Goal: Task Accomplishment & Management: Complete application form

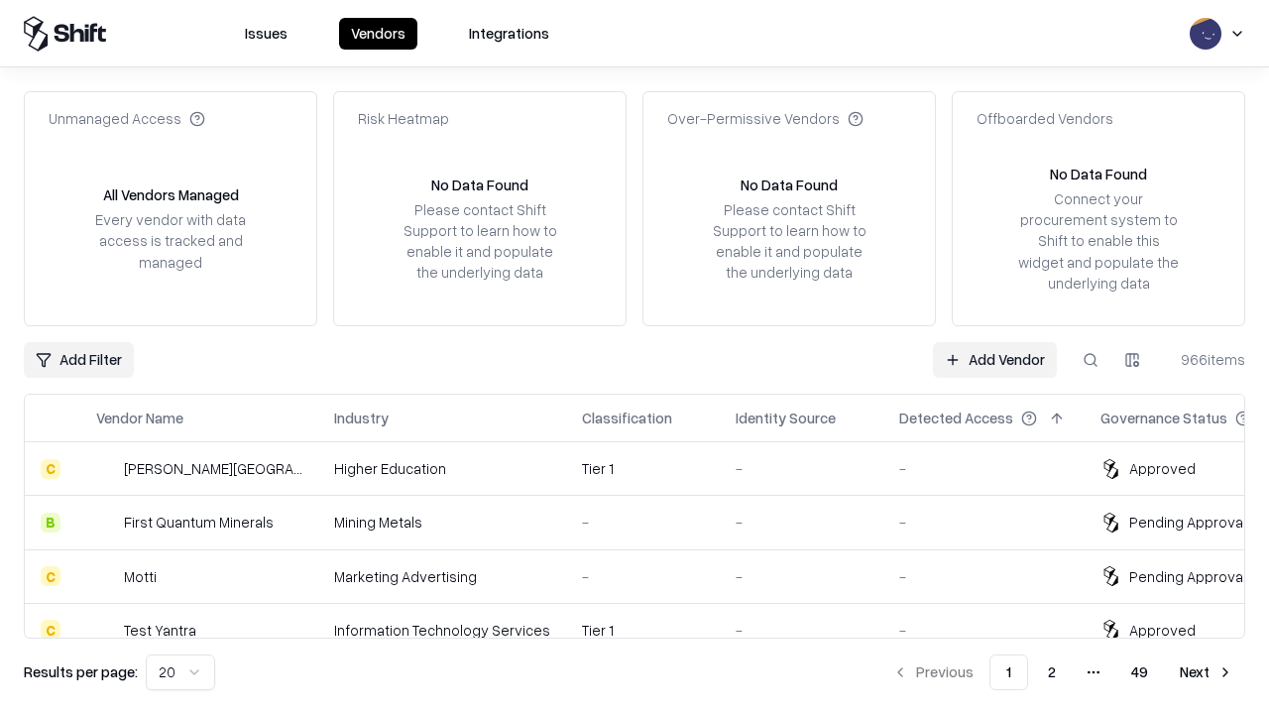
click at [994, 359] on link "Add Vendor" at bounding box center [995, 360] width 124 height 36
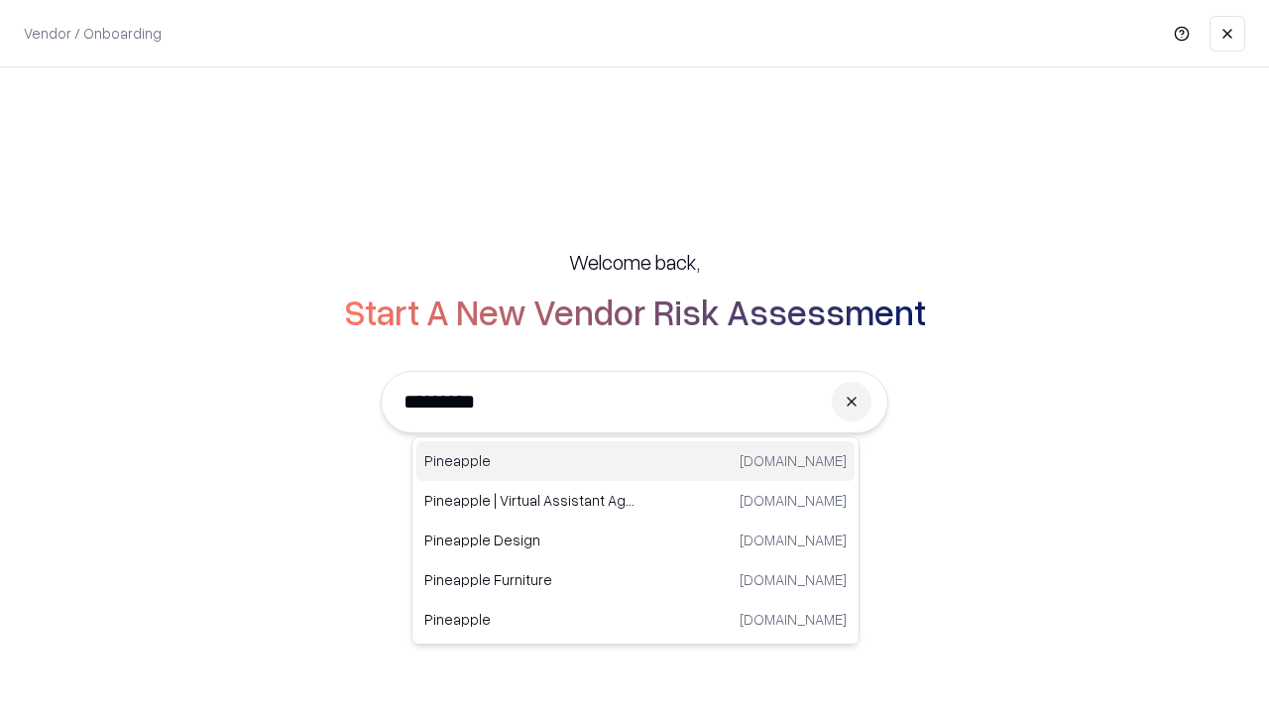
click at [636, 461] on div "Pineapple [DOMAIN_NAME]" at bounding box center [635, 461] width 438 height 40
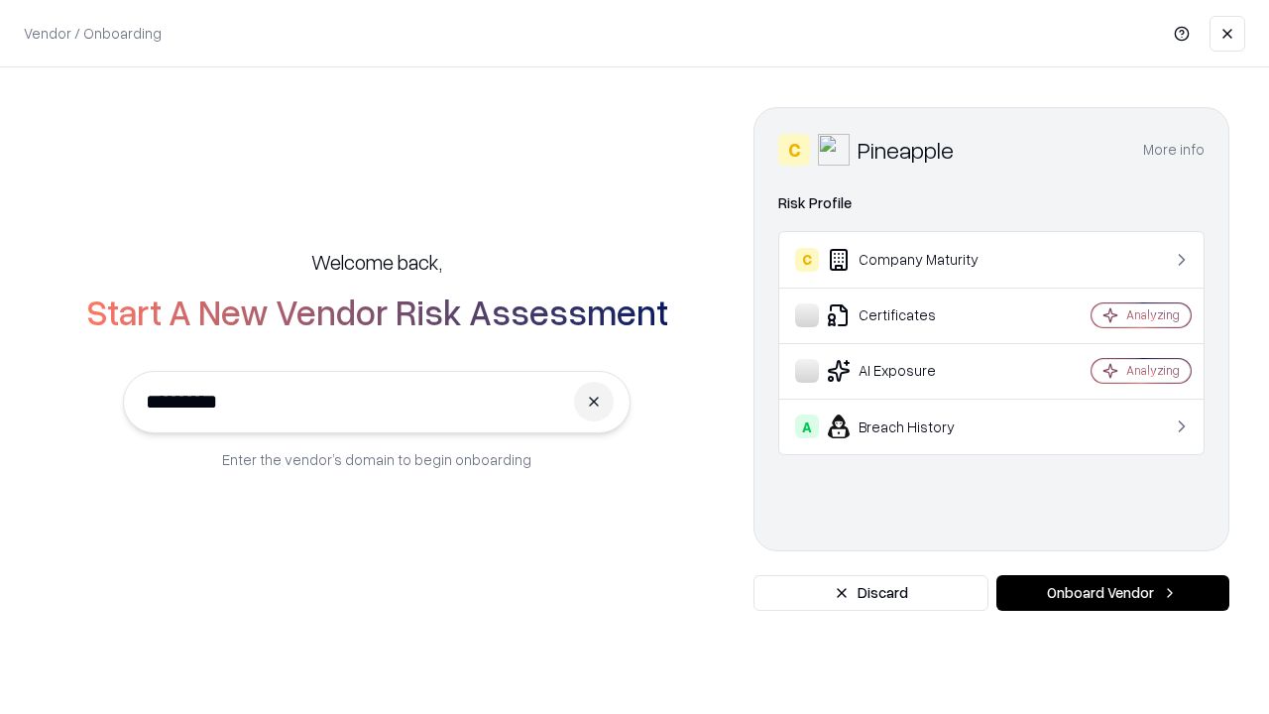
type input "*********"
click at [1112, 593] on button "Onboard Vendor" at bounding box center [1112, 593] width 233 height 36
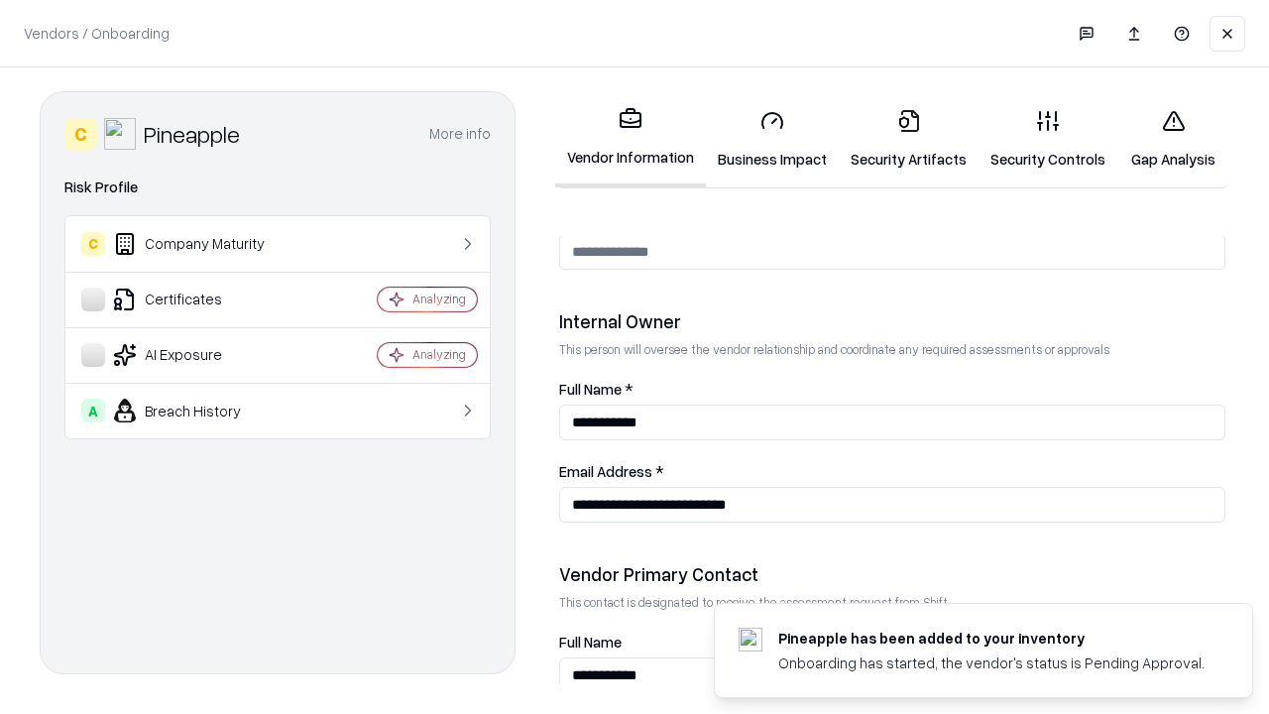
scroll to position [1027, 0]
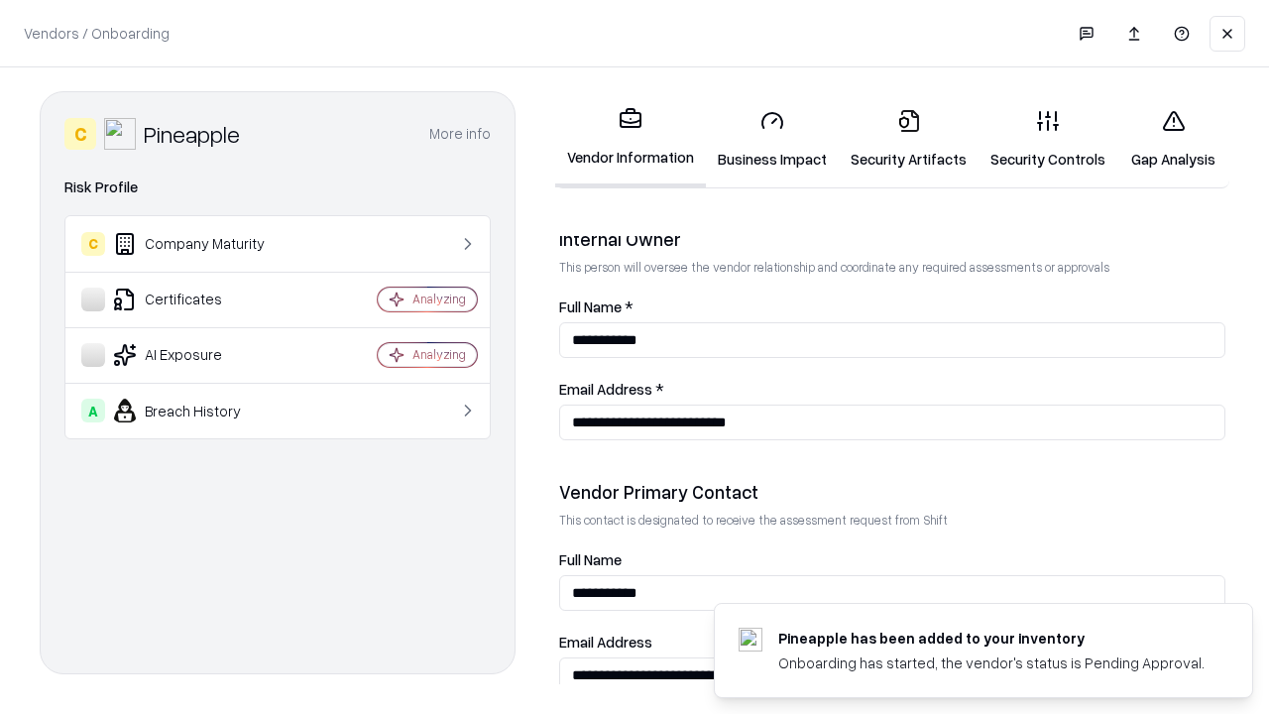
click at [772, 139] on link "Business Impact" at bounding box center [772, 139] width 133 height 92
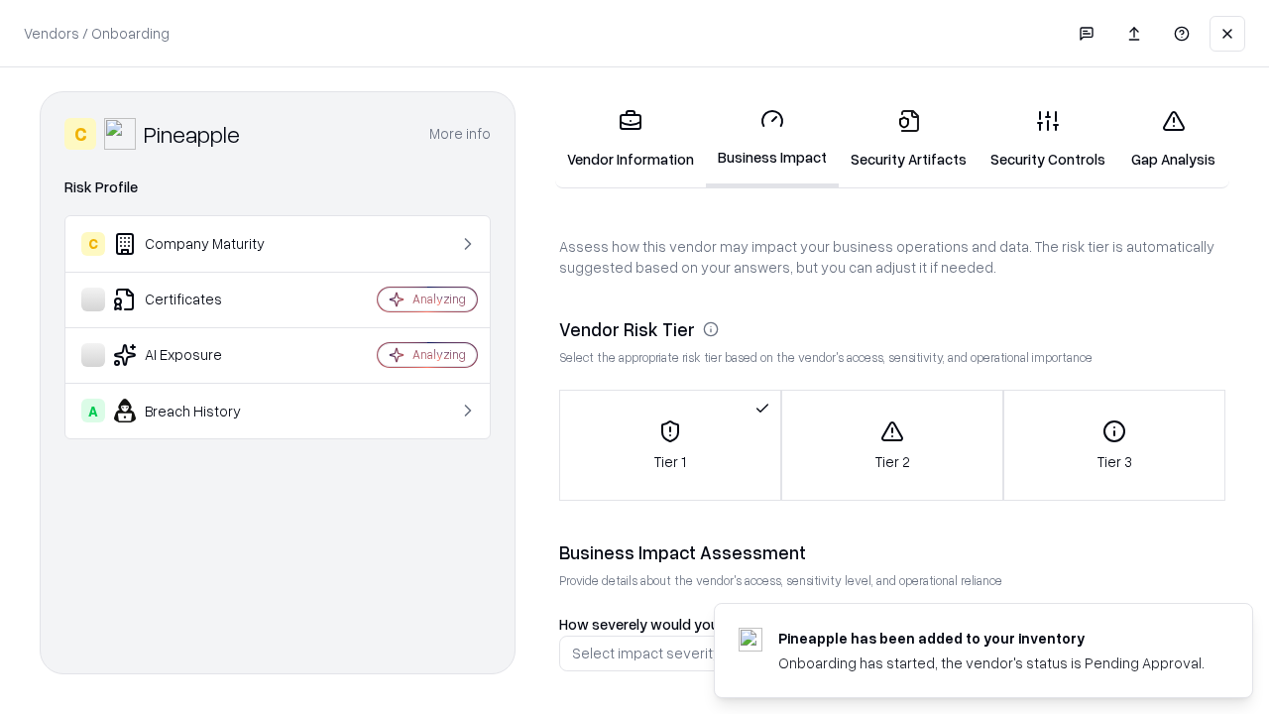
click at [908, 139] on link "Security Artifacts" at bounding box center [909, 139] width 140 height 92
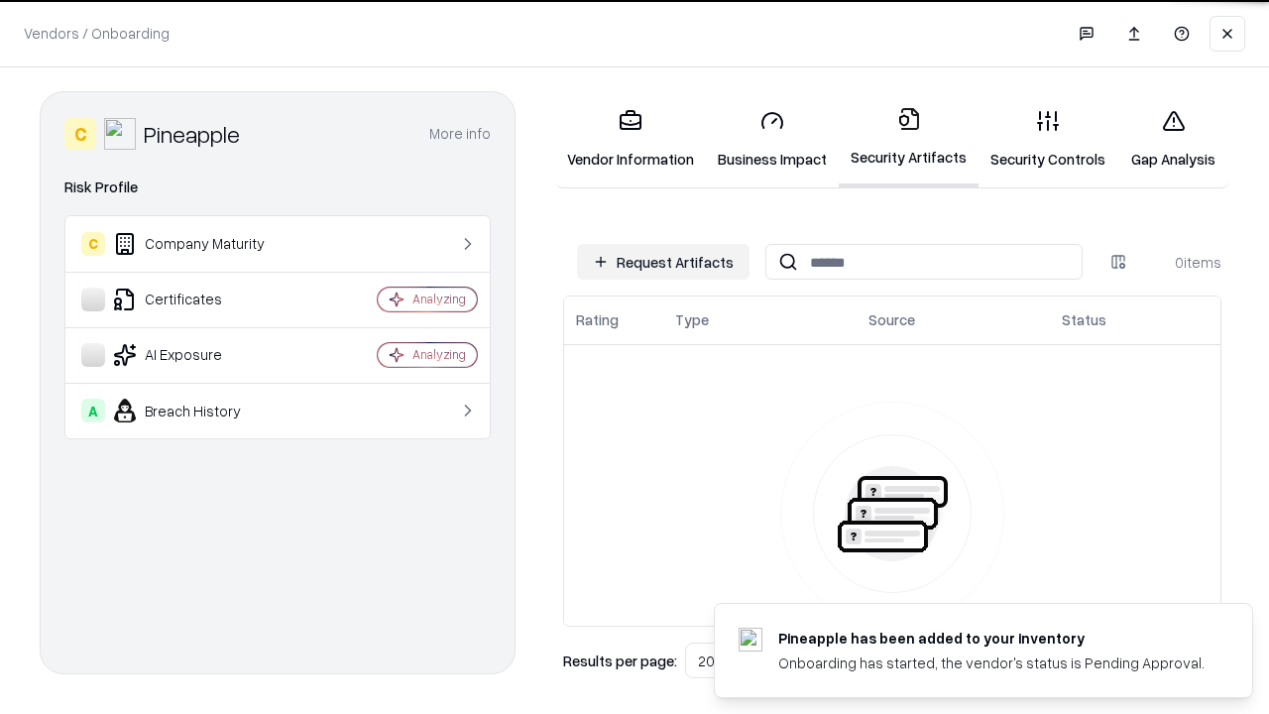
click at [663, 262] on button "Request Artifacts" at bounding box center [663, 262] width 173 height 36
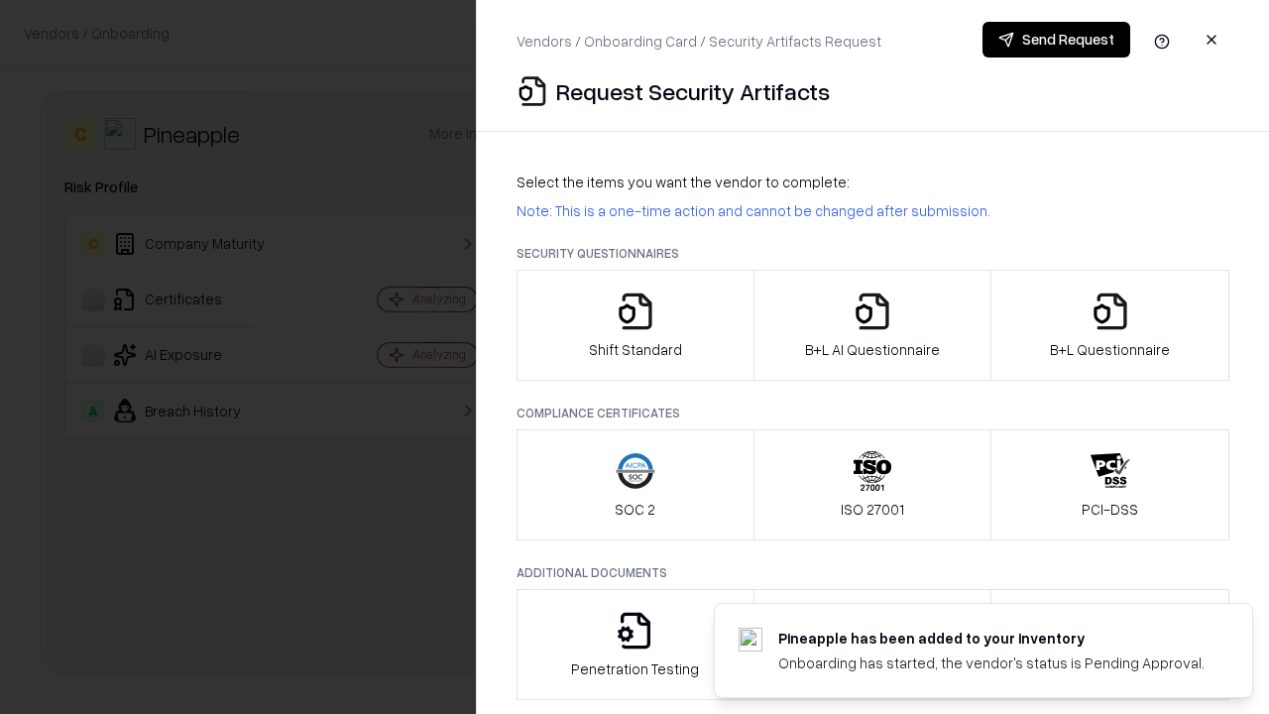
click at [635, 325] on icon "button" at bounding box center [636, 312] width 40 height 40
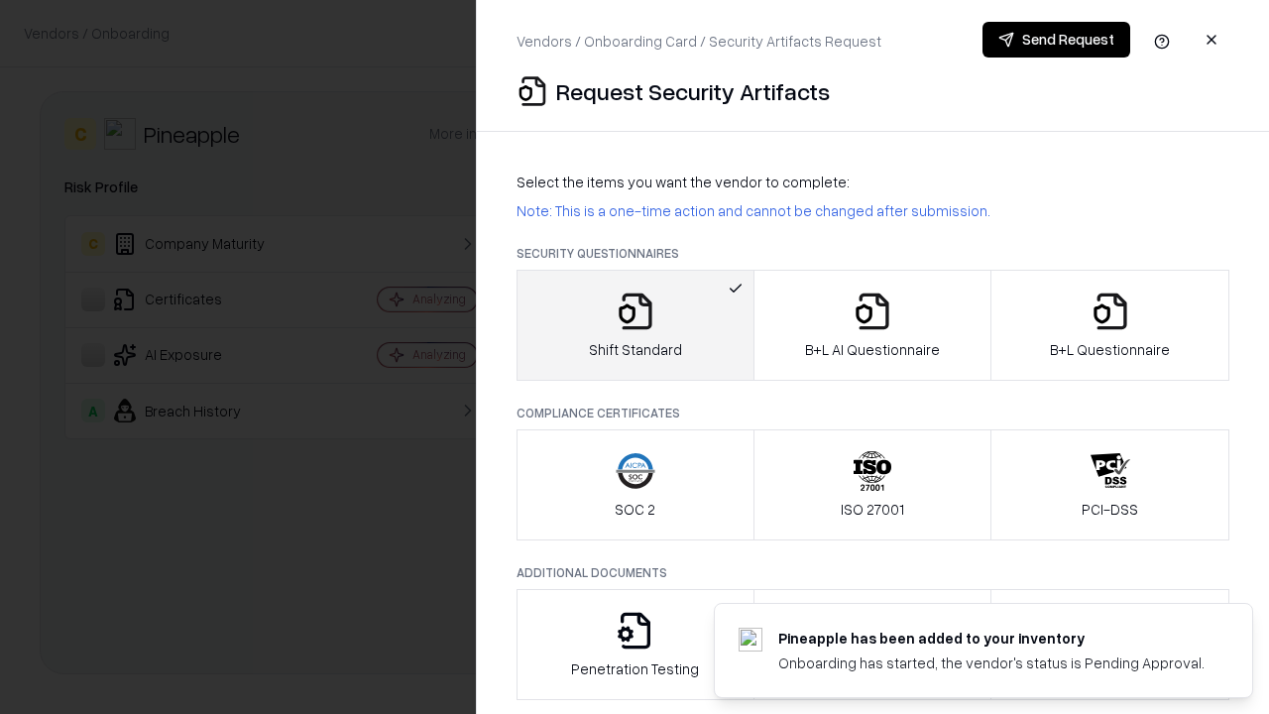
click at [1056, 40] on button "Send Request" at bounding box center [1057, 40] width 148 height 36
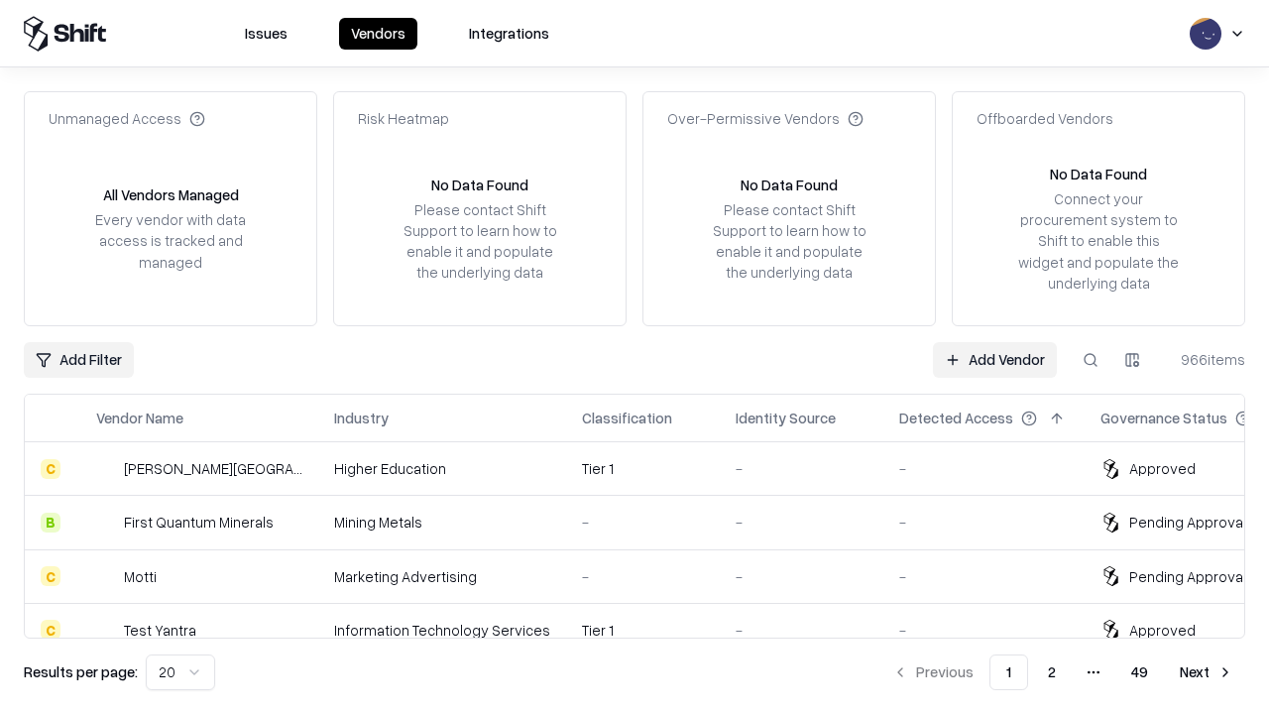
click at [1091, 359] on button at bounding box center [1091, 360] width 36 height 36
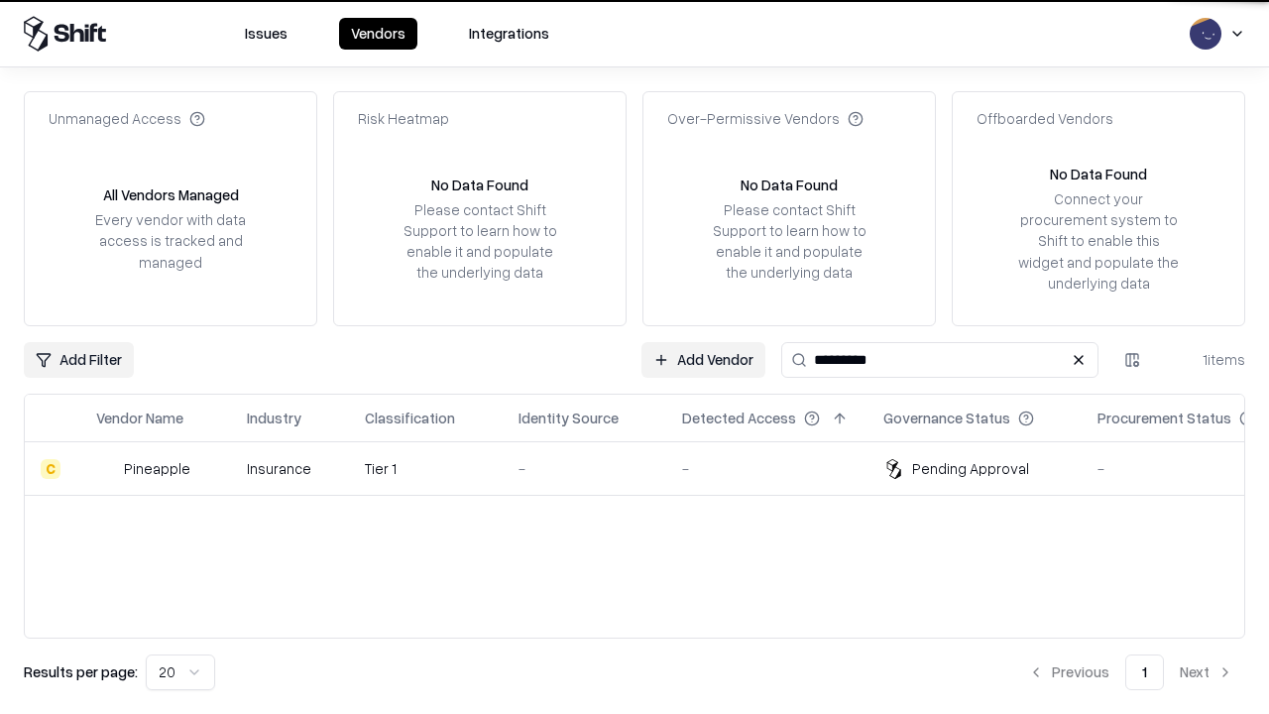
type input "*********"
click at [646, 468] on div "-" at bounding box center [585, 468] width 132 height 21
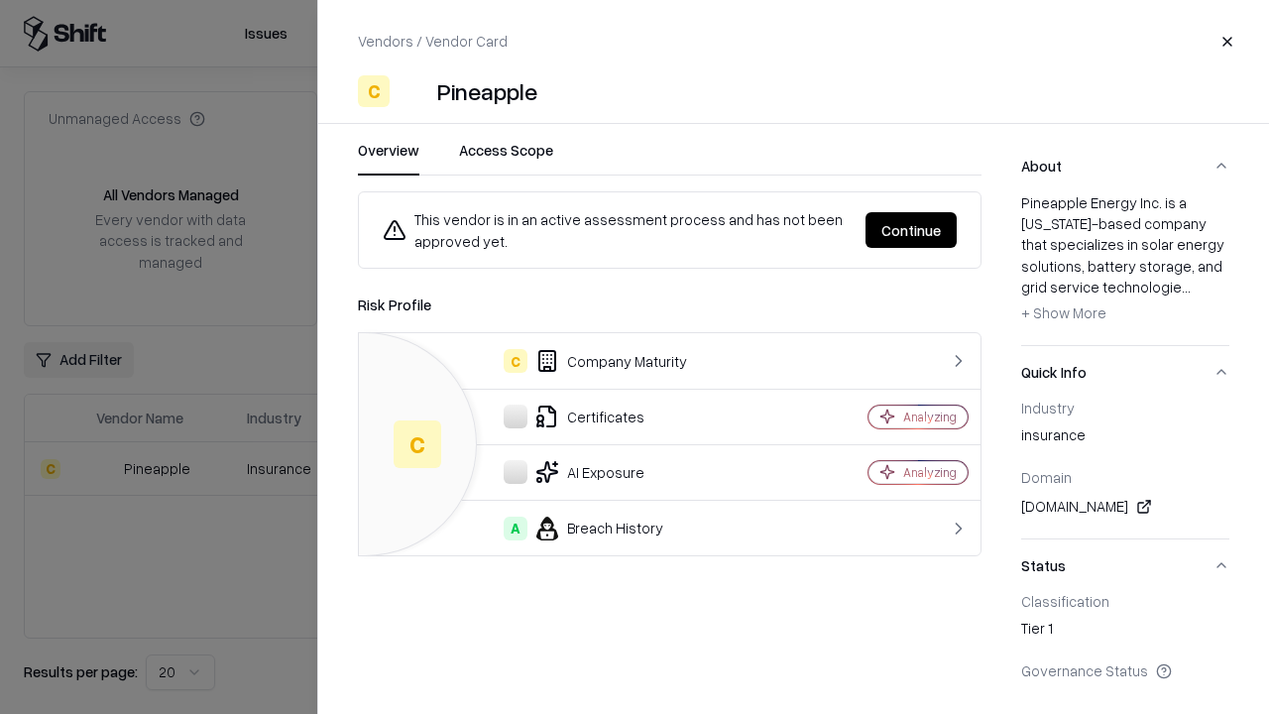
click at [911, 230] on button "Continue" at bounding box center [911, 230] width 91 height 36
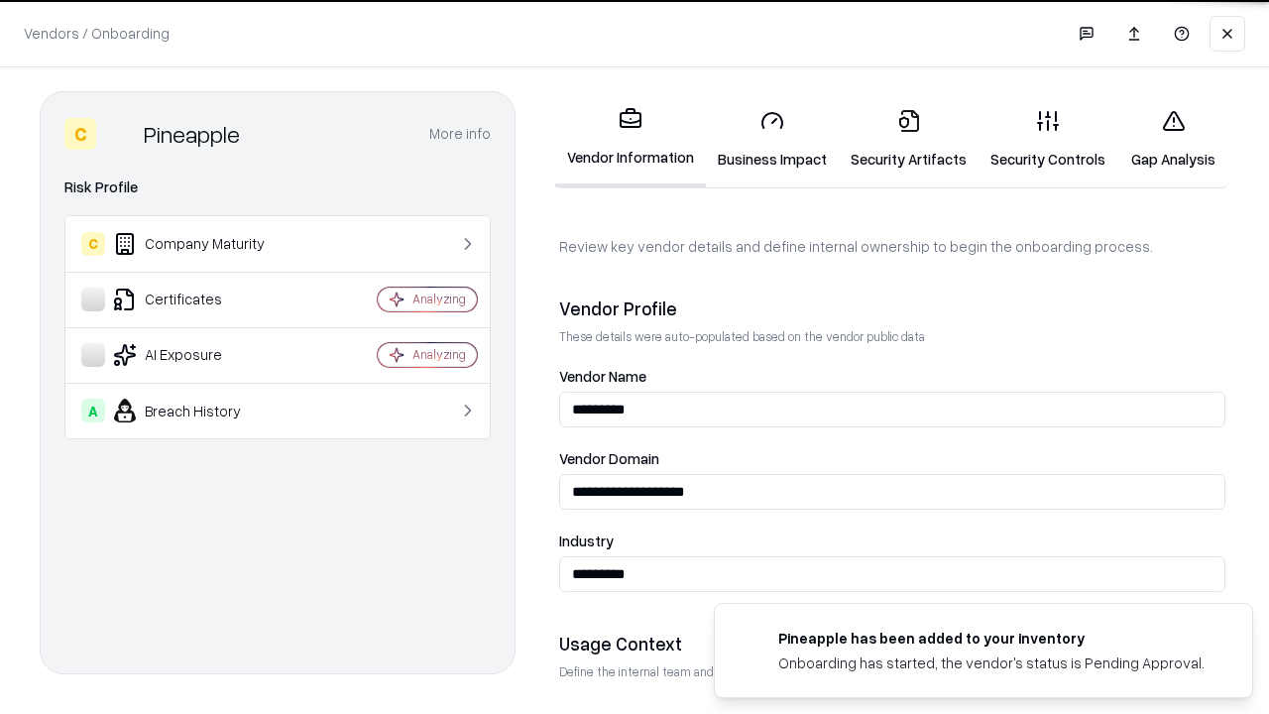
click at [908, 139] on link "Security Artifacts" at bounding box center [909, 139] width 140 height 92
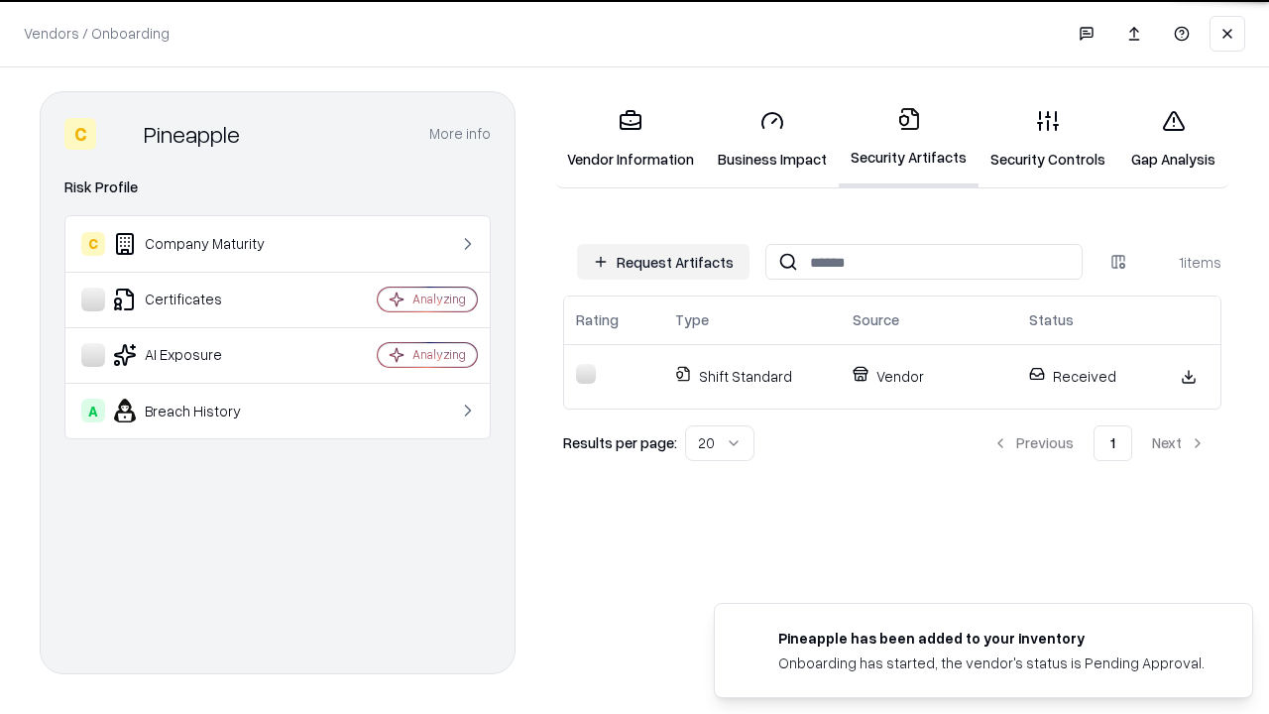
click at [1048, 139] on link "Security Controls" at bounding box center [1048, 139] width 139 height 92
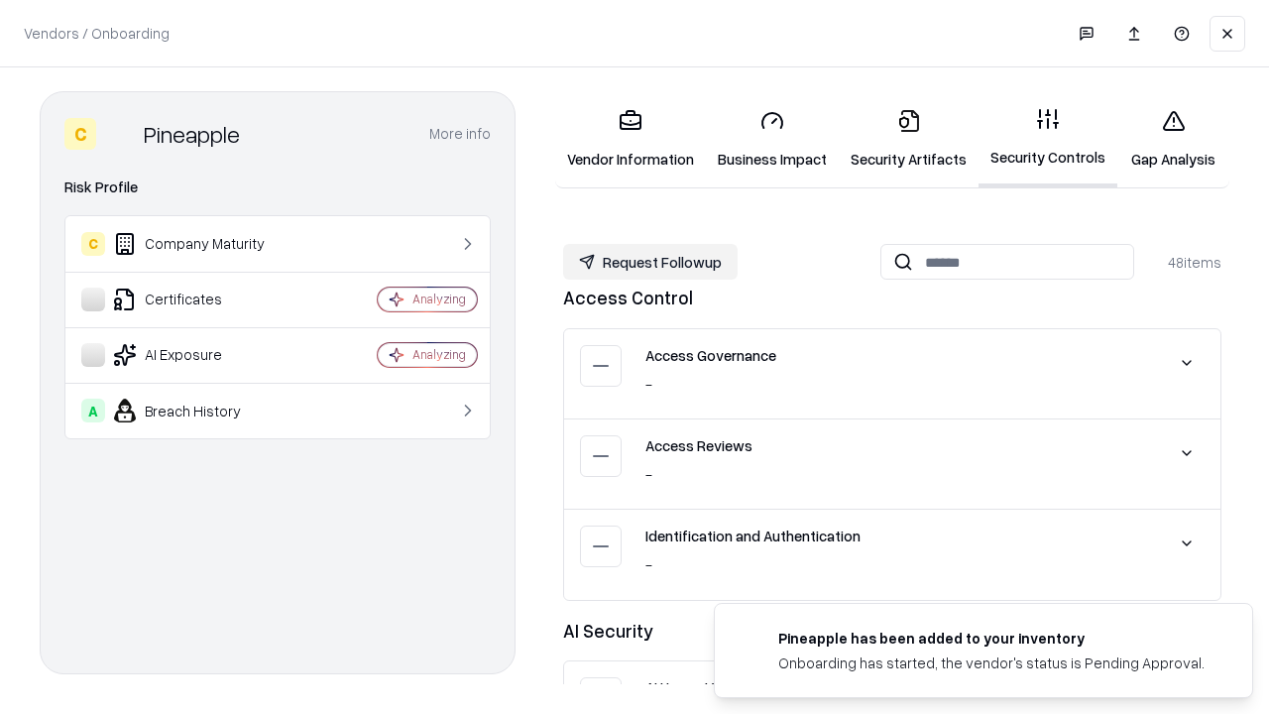
click at [650, 262] on button "Request Followup" at bounding box center [650, 262] width 175 height 36
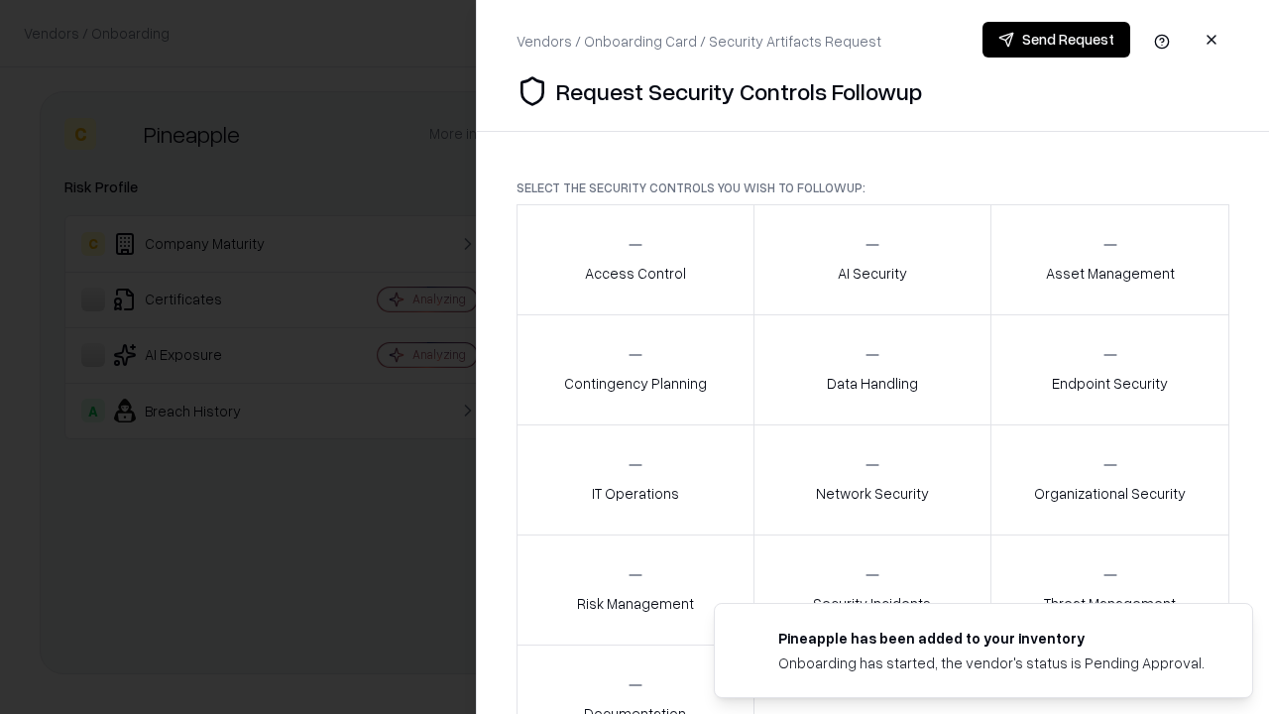
click at [635, 260] on div "Access Control" at bounding box center [635, 259] width 101 height 49
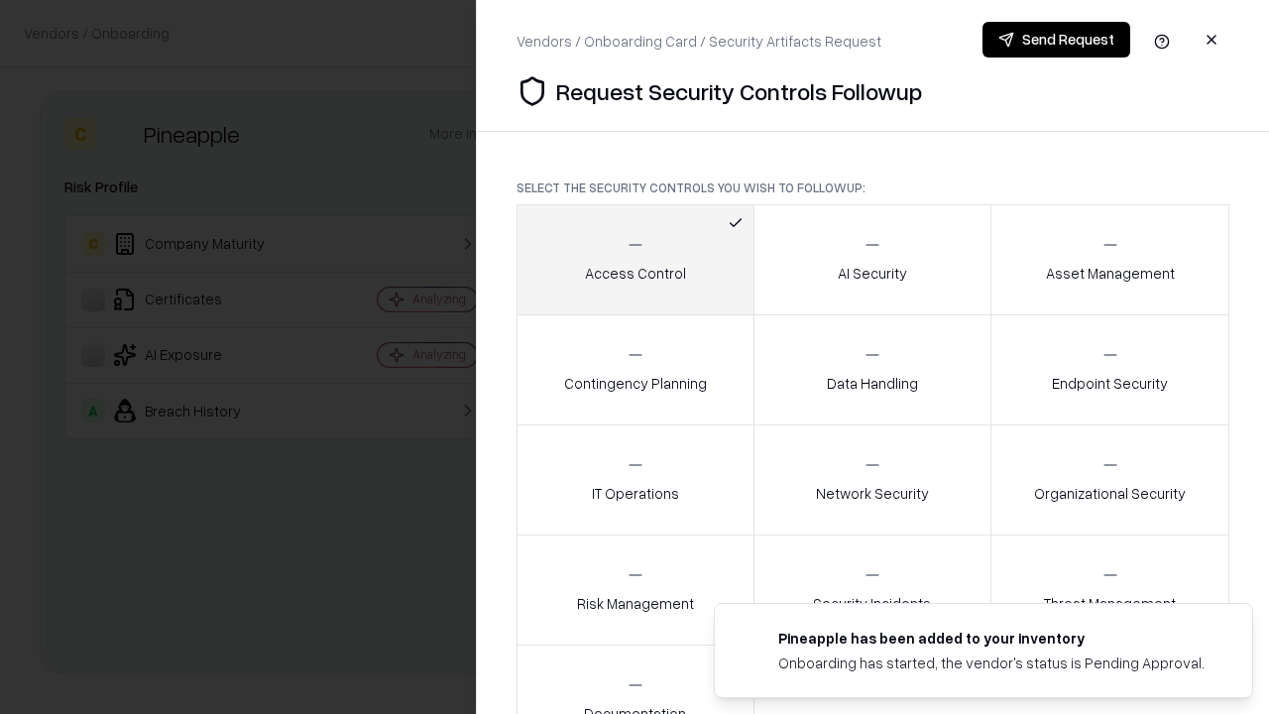
click at [1056, 40] on button "Send Request" at bounding box center [1057, 40] width 148 height 36
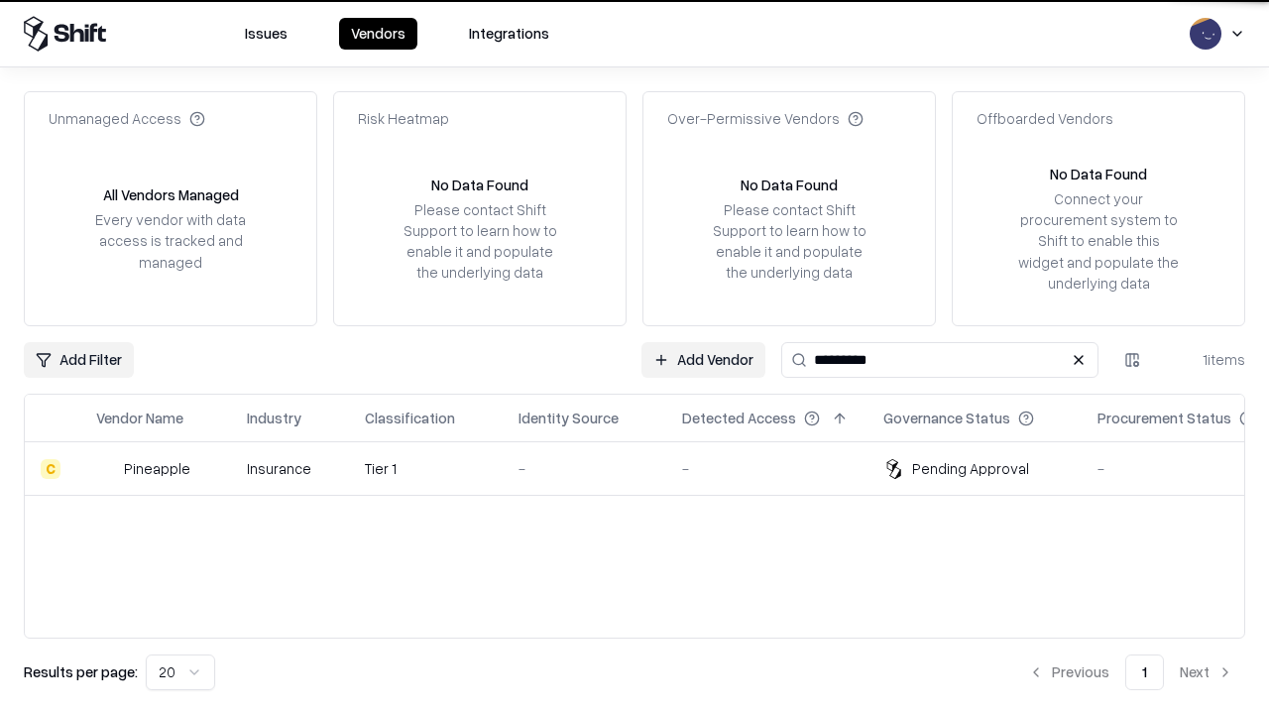
type input "*********"
click at [646, 468] on div "-" at bounding box center [585, 468] width 132 height 21
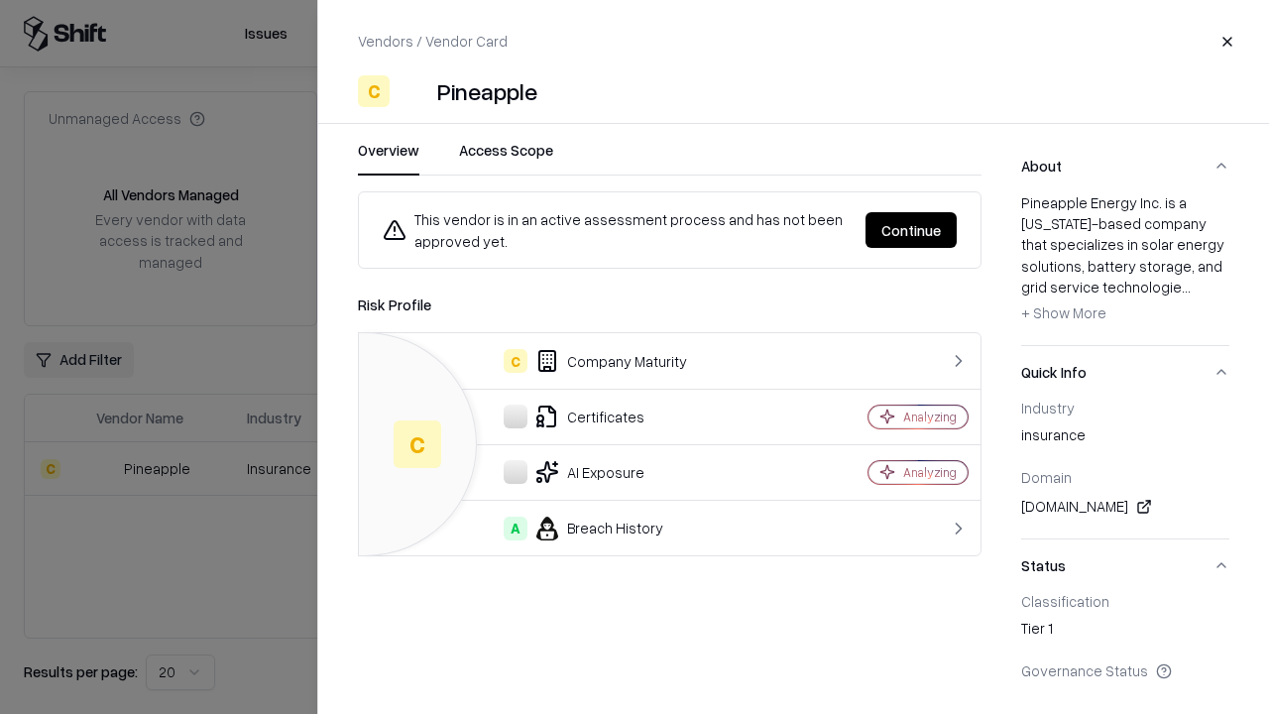
click at [911, 230] on button "Continue" at bounding box center [911, 230] width 91 height 36
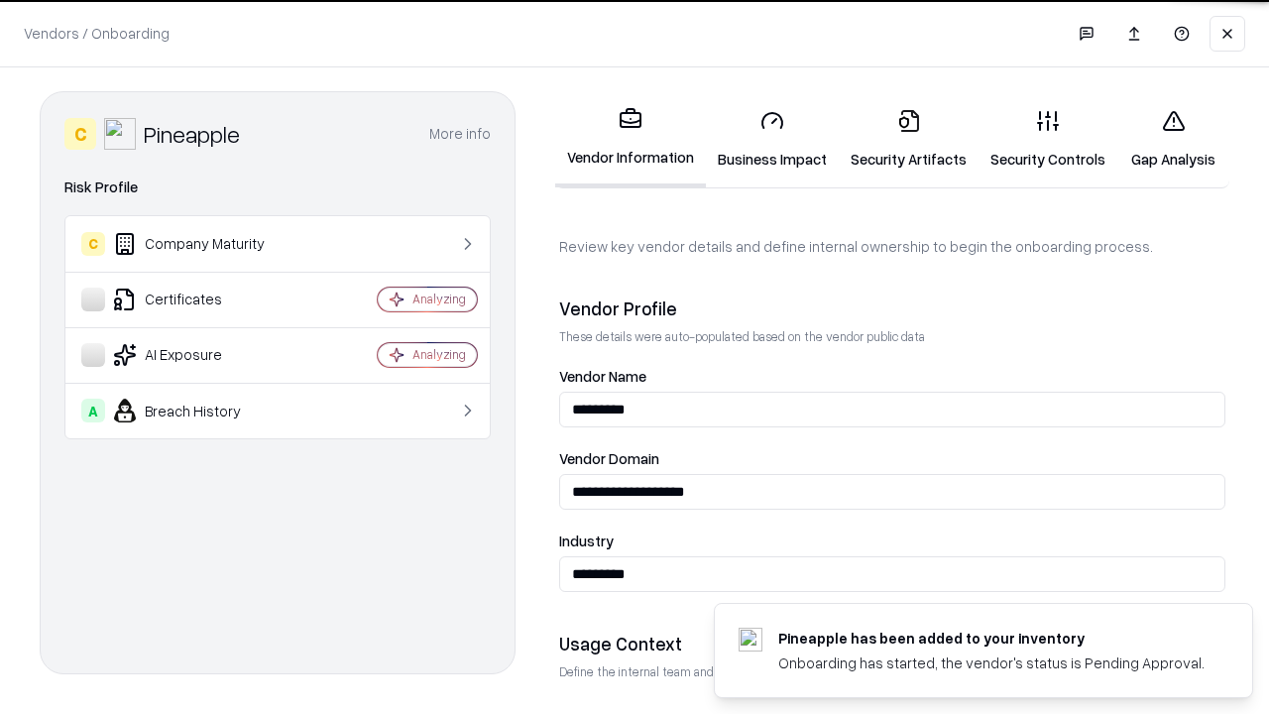
click at [1173, 139] on link "Gap Analysis" at bounding box center [1173, 139] width 112 height 92
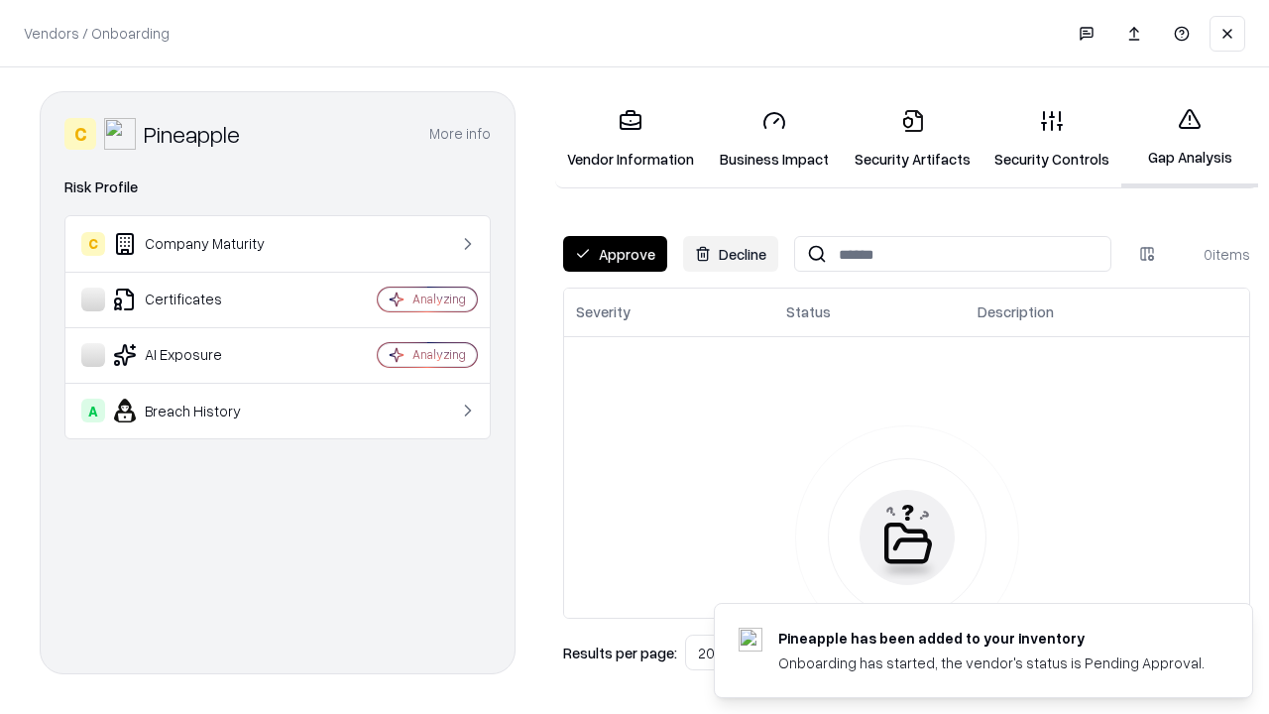
click at [615, 254] on button "Approve" at bounding box center [615, 254] width 104 height 36
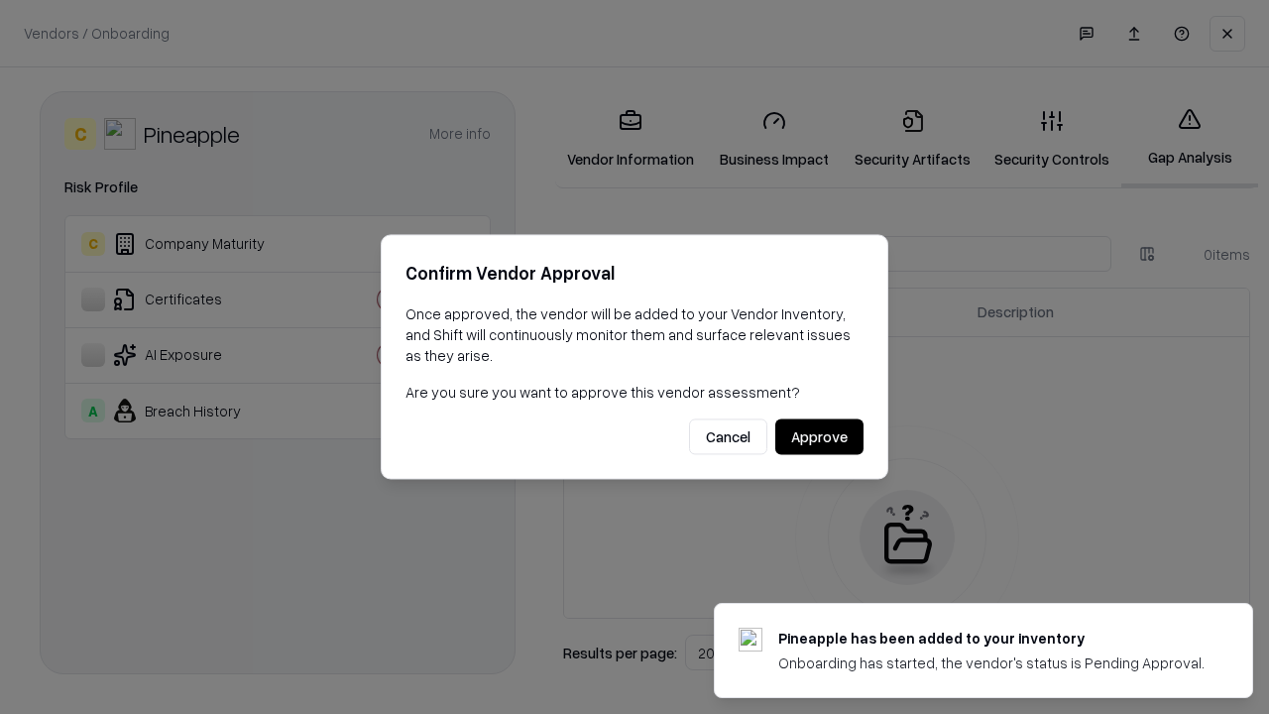
click at [819, 436] on button "Approve" at bounding box center [819, 437] width 88 height 36
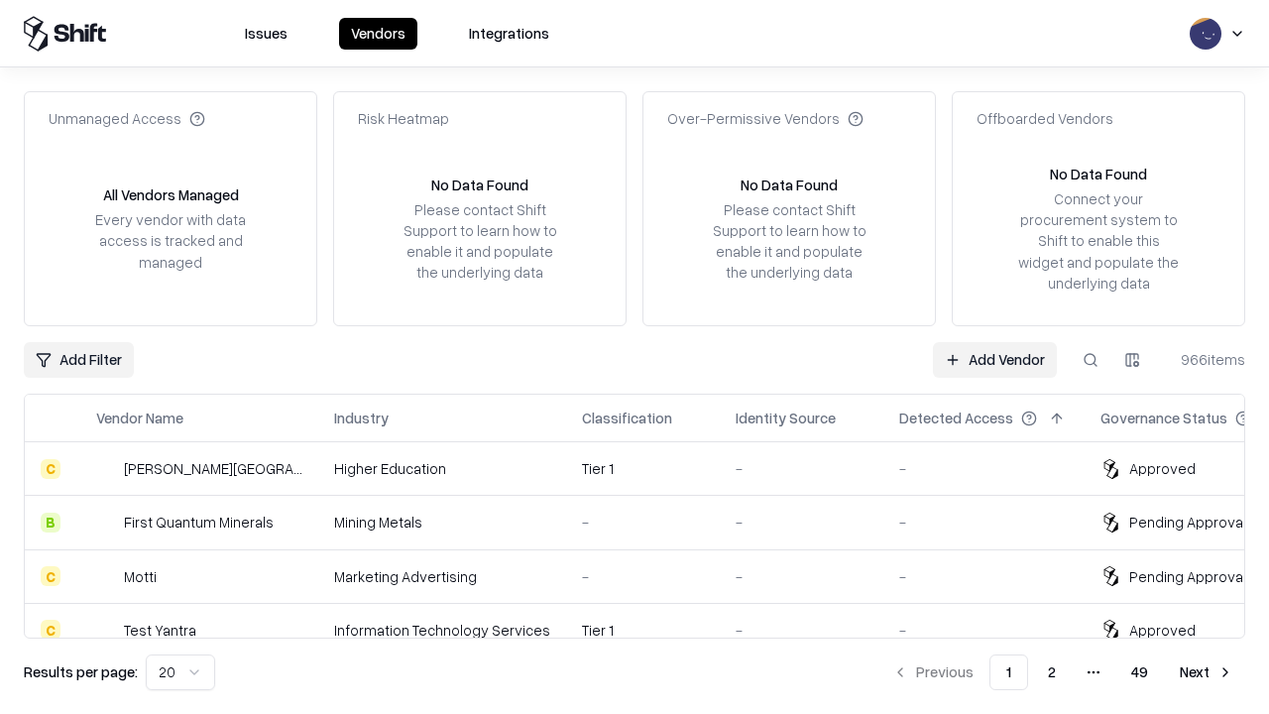
type input "*********"
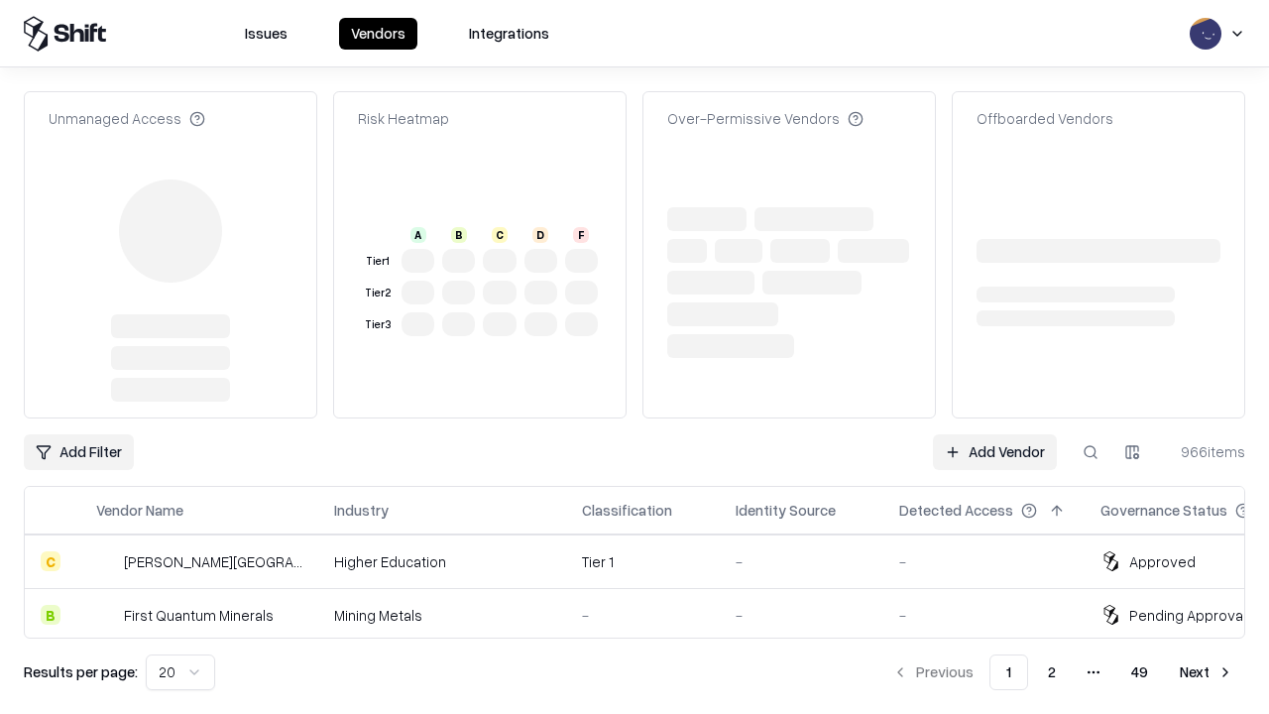
click at [994, 452] on link "Add Vendor" at bounding box center [995, 452] width 124 height 36
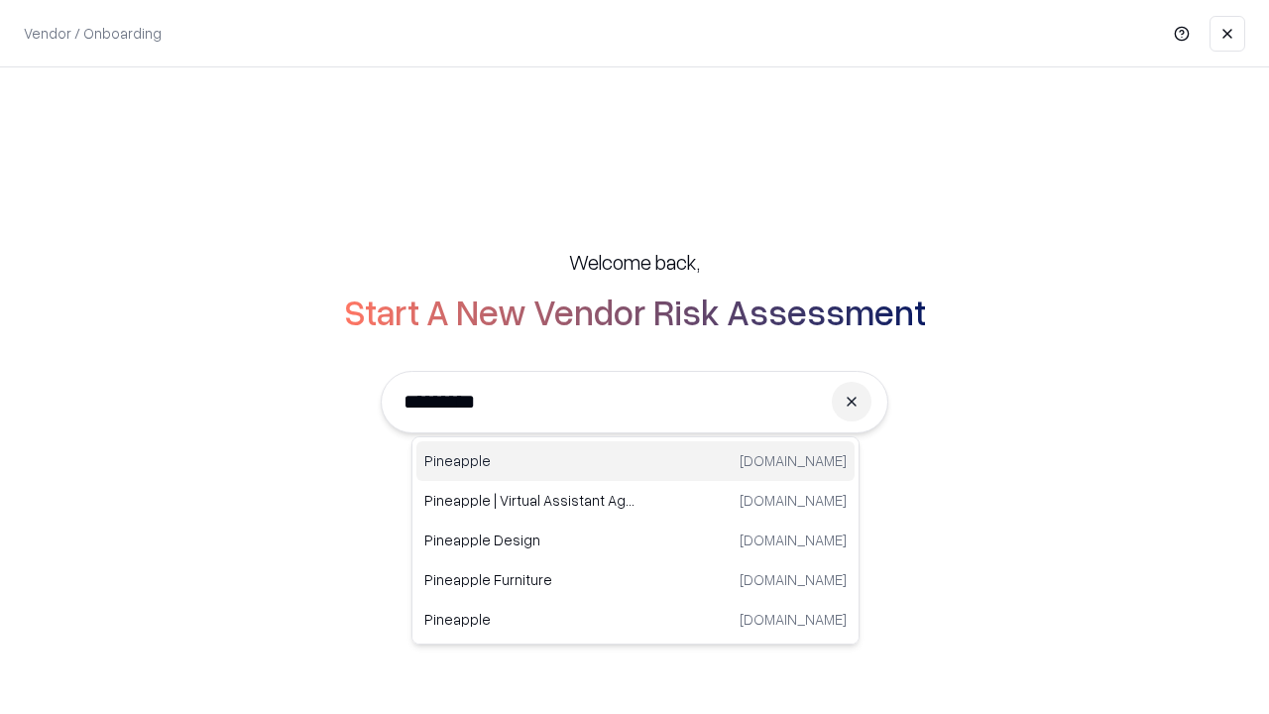
click at [636, 461] on div "Pineapple [DOMAIN_NAME]" at bounding box center [635, 461] width 438 height 40
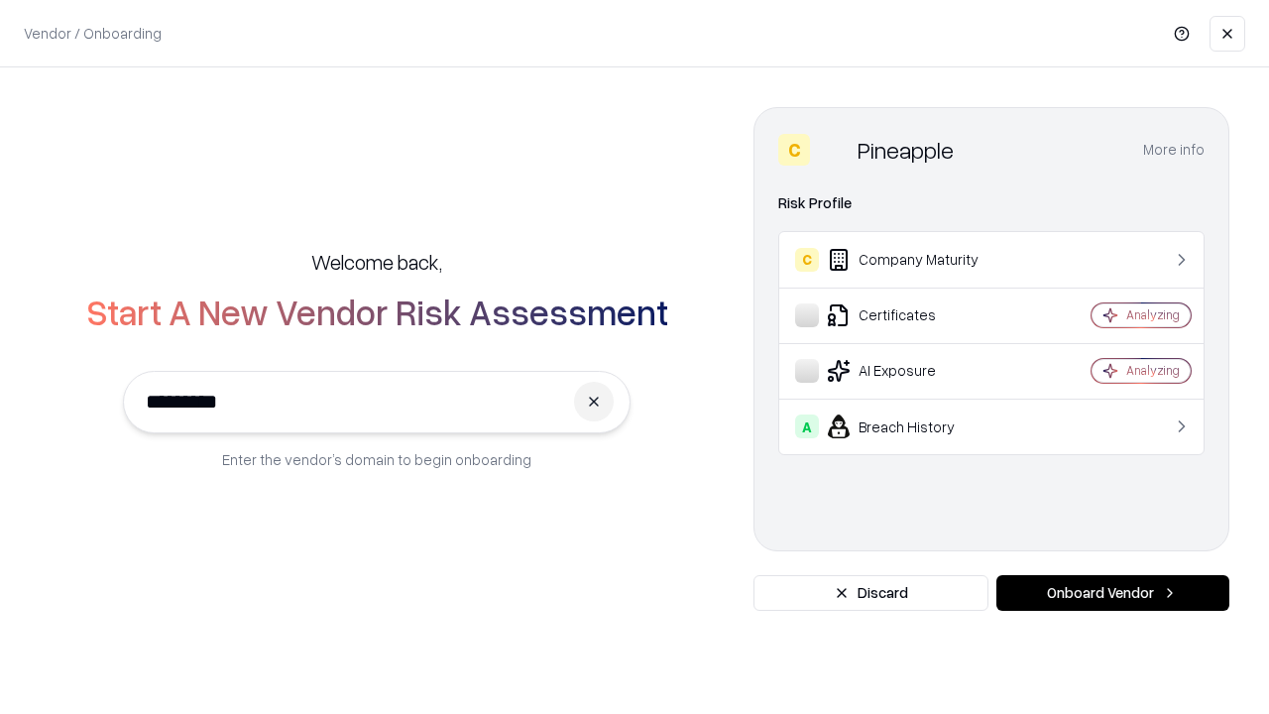
type input "*********"
click at [1112, 593] on button "Onboard Vendor" at bounding box center [1112, 593] width 233 height 36
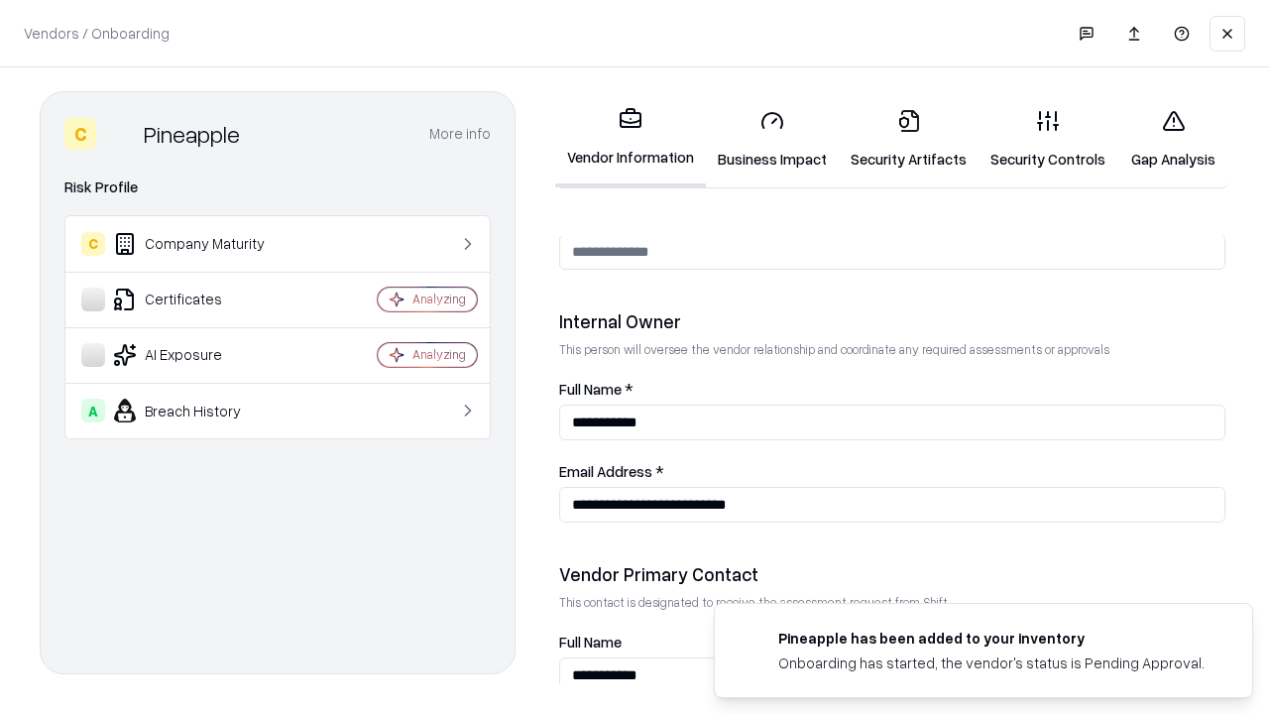
scroll to position [1027, 0]
